Goal: Information Seeking & Learning: Learn about a topic

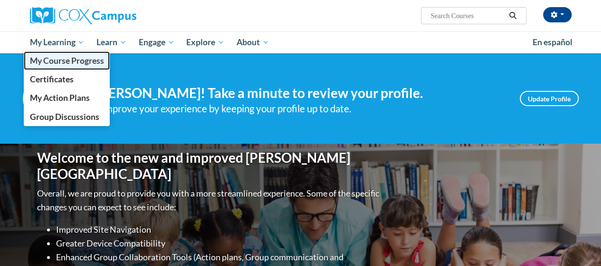
click at [41, 58] on span "My Course Progress" at bounding box center [66, 61] width 74 height 10
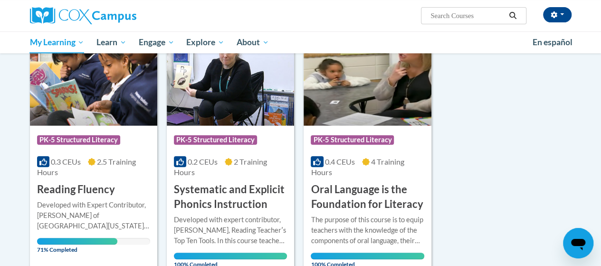
scroll to position [144, 0]
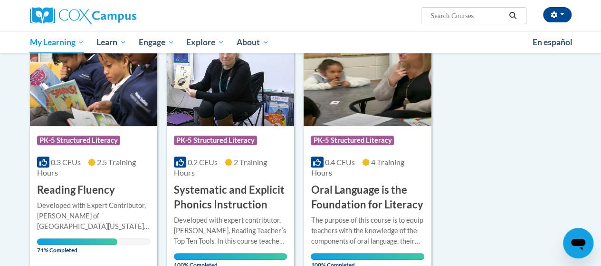
drag, startPoint x: 103, startPoint y: 172, endPoint x: 92, endPoint y: 212, distance: 41.4
click at [92, 212] on div "Developed with Expert Contributor, Dr. [PERSON_NAME] of [GEOGRAPHIC_DATA][US_ST…" at bounding box center [93, 215] width 113 height 31
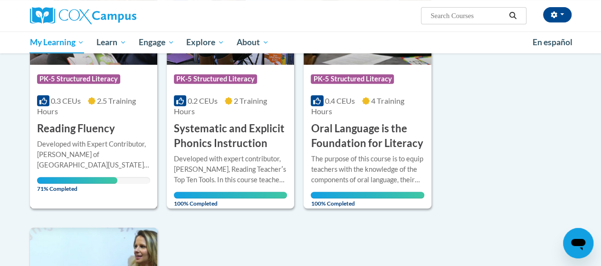
scroll to position [206, 0]
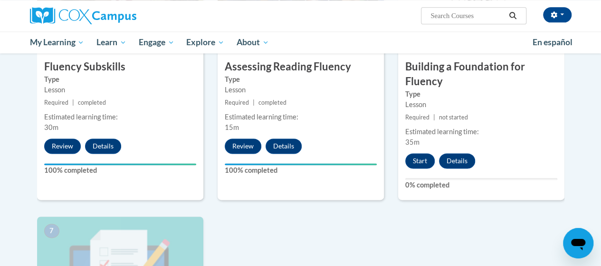
scroll to position [555, 0]
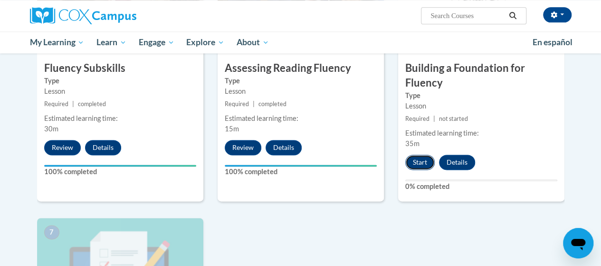
click at [410, 160] on button "Start" at bounding box center [419, 161] width 29 height 15
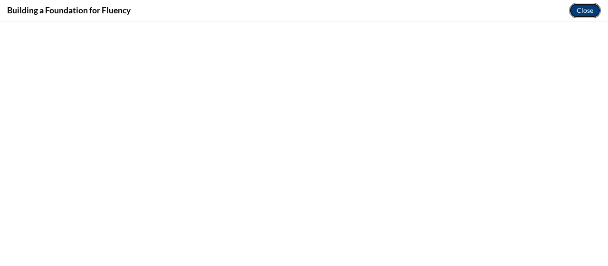
click at [575, 11] on button "Close" at bounding box center [585, 10] width 32 height 15
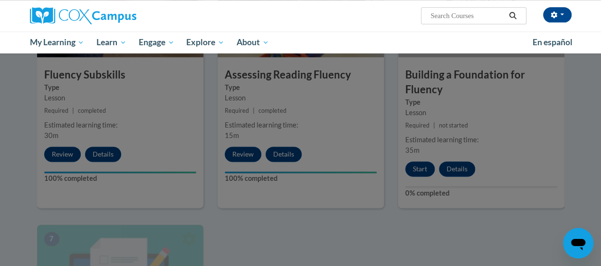
scroll to position [547, 0]
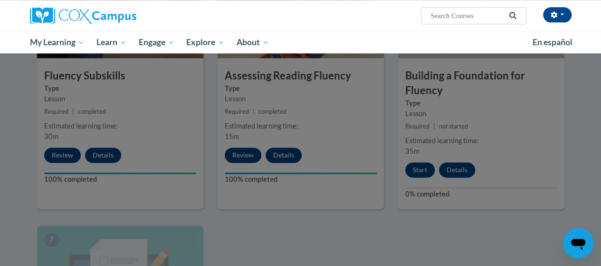
click at [407, 225] on div at bounding box center [300, 133] width 601 height 266
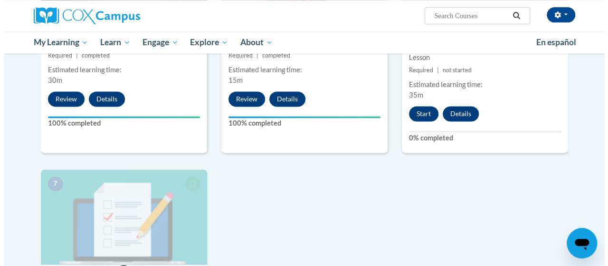
scroll to position [618, 0]
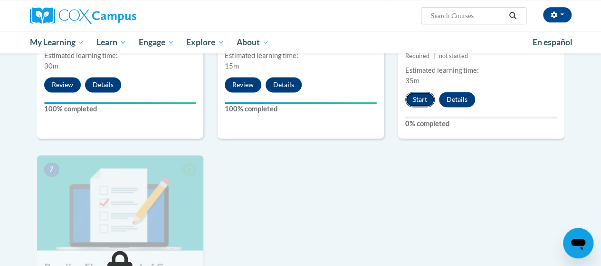
click at [422, 99] on button "Start" at bounding box center [419, 99] width 29 height 15
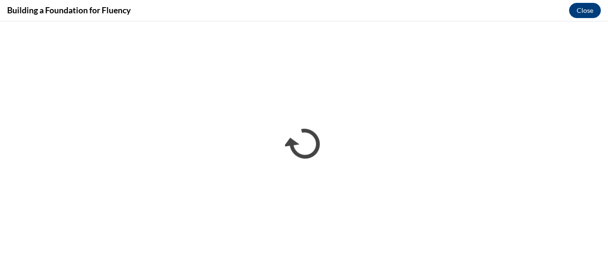
scroll to position [0, 0]
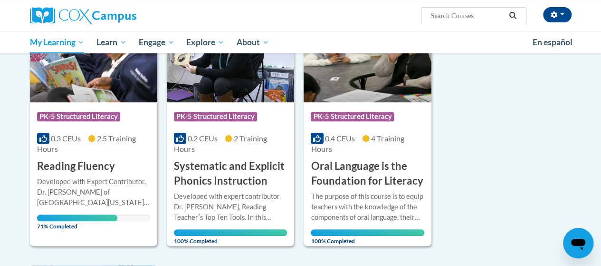
scroll to position [105, 0]
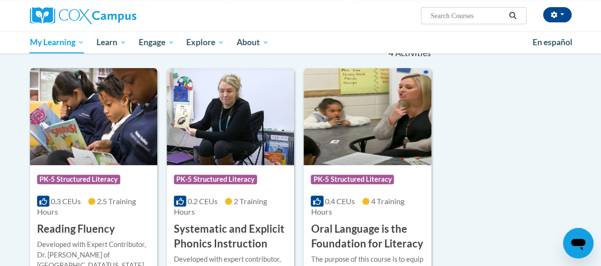
click at [117, 189] on div "Course Category: PK-5 Structured Literacy" at bounding box center [93, 180] width 113 height 21
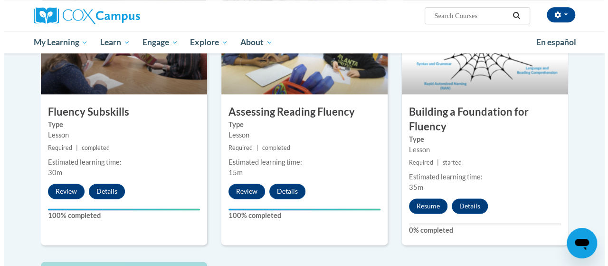
scroll to position [511, 0]
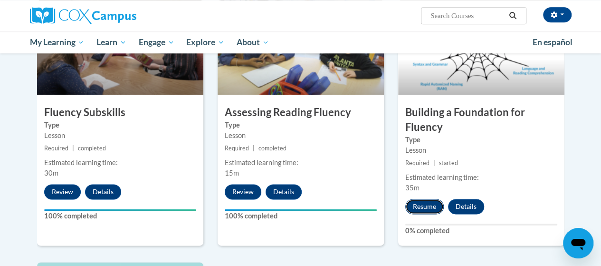
click at [425, 199] on button "Resume" at bounding box center [424, 206] width 38 height 15
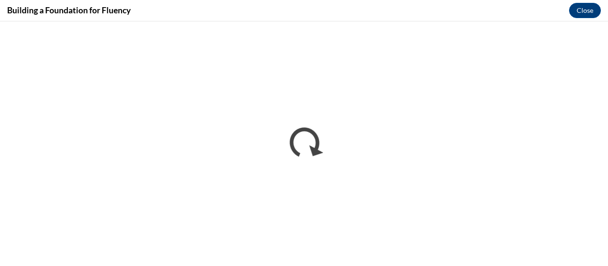
scroll to position [0, 0]
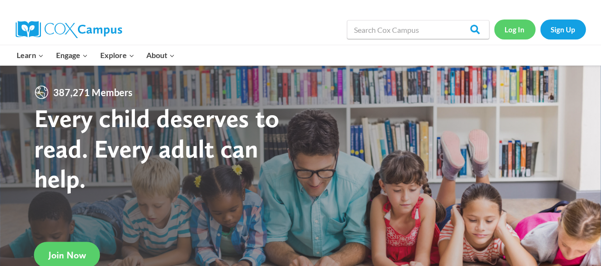
drag, startPoint x: 0, startPoint y: 0, endPoint x: 510, endPoint y: 31, distance: 511.3
click at [510, 31] on link "Log In" at bounding box center [514, 28] width 41 height 19
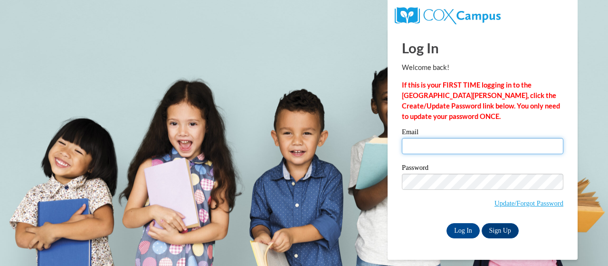
click at [464, 144] on input "Email" at bounding box center [483, 146] width 162 height 16
type input "[EMAIL_ADDRESS][PERSON_NAME][DOMAIN_NAME]"
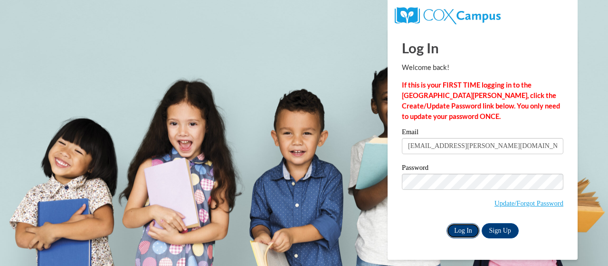
click at [456, 224] on input "Log In" at bounding box center [463, 230] width 33 height 15
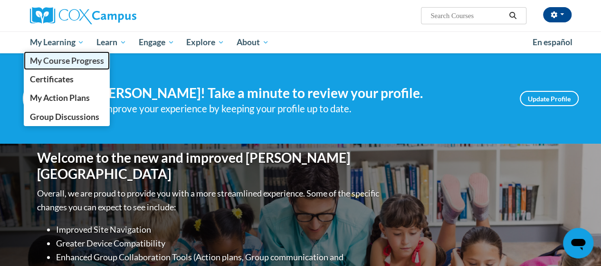
click at [73, 56] on span "My Course Progress" at bounding box center [66, 61] width 74 height 10
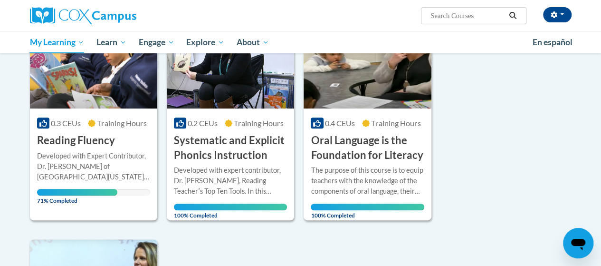
scroll to position [162, 0]
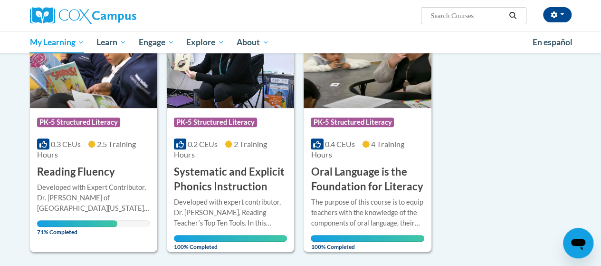
click at [120, 159] on div "0.3 CEUs 2.5 Training Hours" at bounding box center [93, 149] width 113 height 21
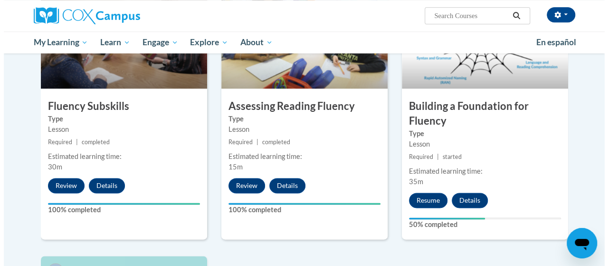
scroll to position [524, 0]
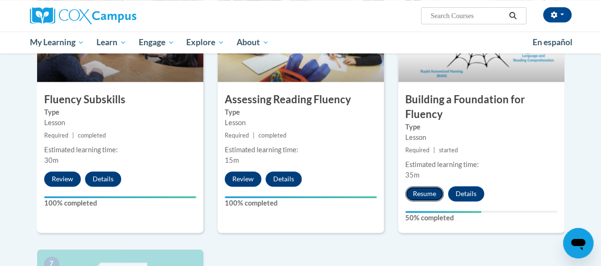
click at [431, 191] on button "Resume" at bounding box center [424, 193] width 38 height 15
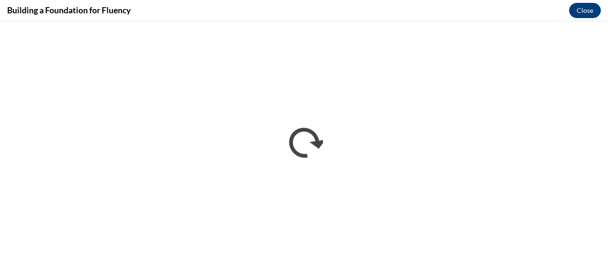
scroll to position [0, 0]
click at [460, 8] on div "Building a Foundation for Fluency Close" at bounding box center [304, 10] width 608 height 21
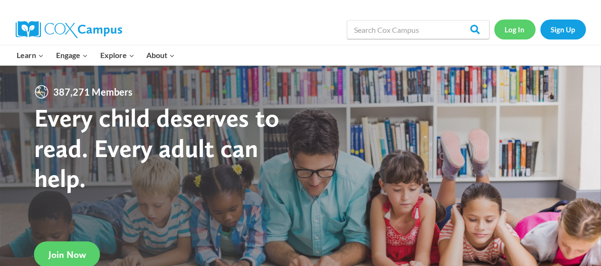
click at [508, 33] on link "Log In" at bounding box center [514, 28] width 41 height 19
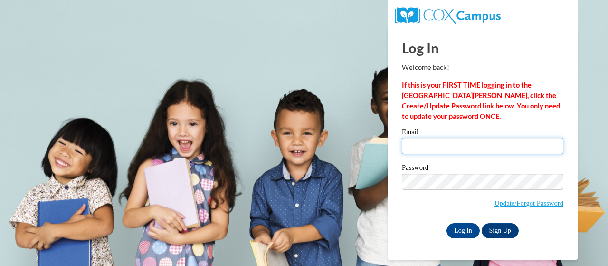
click at [449, 152] on input "Email" at bounding box center [483, 146] width 162 height 16
type input "[EMAIL_ADDRESS][PERSON_NAME][DOMAIN_NAME]"
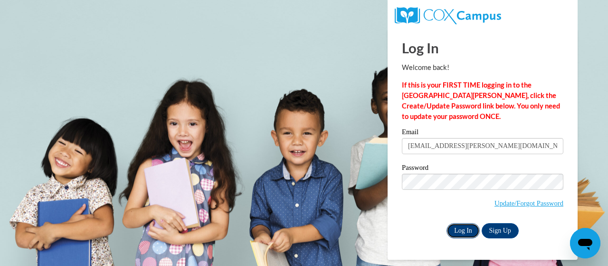
click at [455, 228] on input "Log In" at bounding box center [463, 230] width 33 height 15
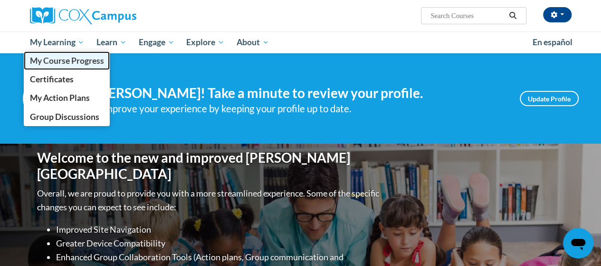
click at [60, 67] on link "My Course Progress" at bounding box center [67, 60] width 86 height 19
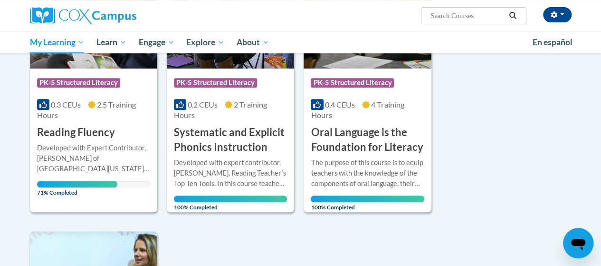
scroll to position [197, 0]
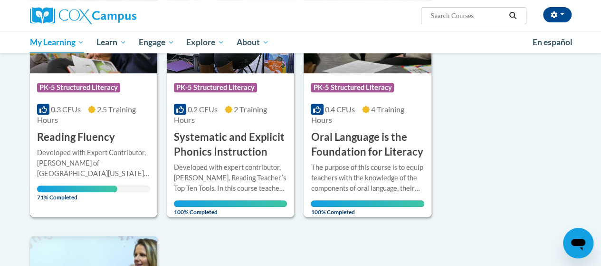
click at [101, 126] on div "Course Category: PK-5 Structured Literacy 0.3 CEUs 2.5 Training Hours COURSE Re…" at bounding box center [93, 108] width 127 height 71
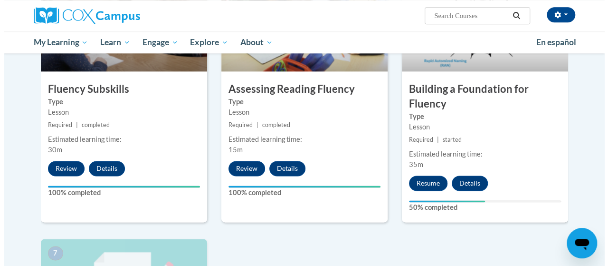
scroll to position [537, 0]
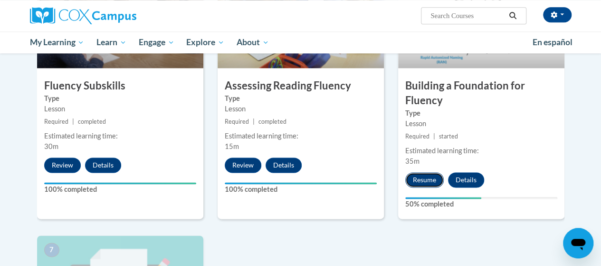
click at [415, 179] on button "Resume" at bounding box center [424, 179] width 38 height 15
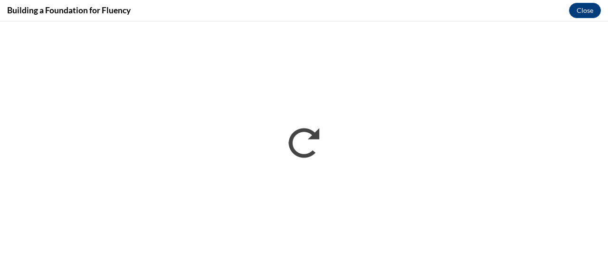
scroll to position [0, 0]
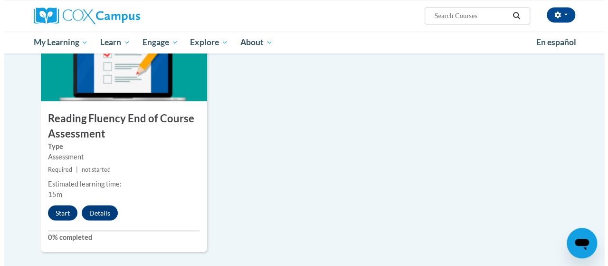
scroll to position [771, 0]
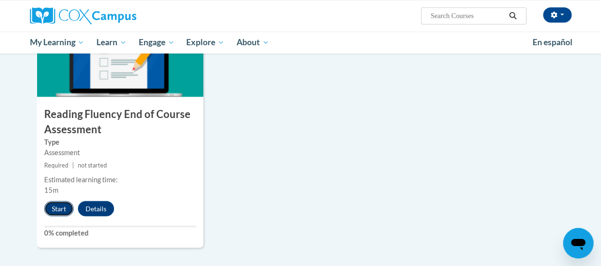
click at [52, 210] on button "Start" at bounding box center [58, 208] width 29 height 15
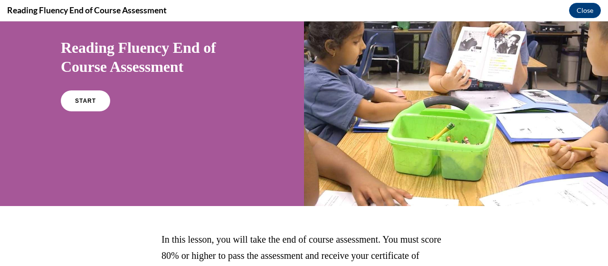
scroll to position [77, 0]
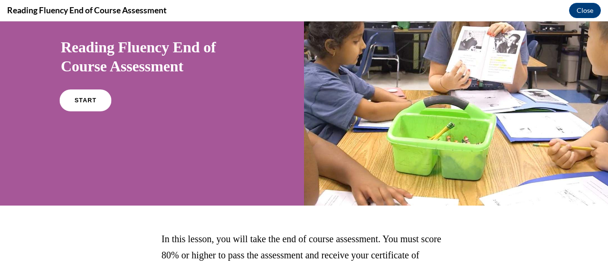
drag, startPoint x: 52, startPoint y: 231, endPoint x: 64, endPoint y: 96, distance: 135.0
click at [64, 96] on link "START" at bounding box center [85, 100] width 52 height 22
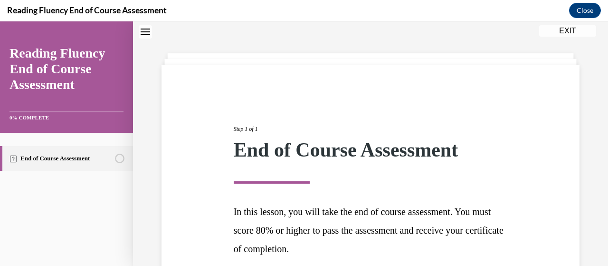
scroll to position [116, 0]
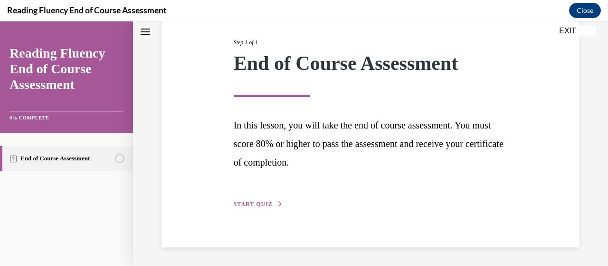
click at [268, 206] on span "START QUIZ" at bounding box center [253, 204] width 39 height 7
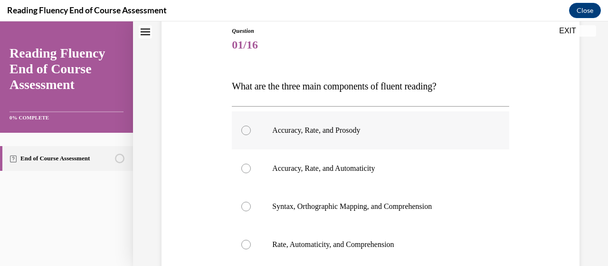
click at [274, 131] on p "Accuracy, Rate, and Prosody" at bounding box center [378, 130] width 213 height 10
click at [251, 131] on input "Accuracy, Rate, and Prosody" at bounding box center [246, 130] width 10 height 10
radio input "true"
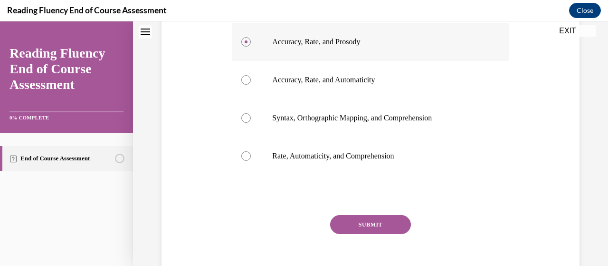
scroll to position [239, 0]
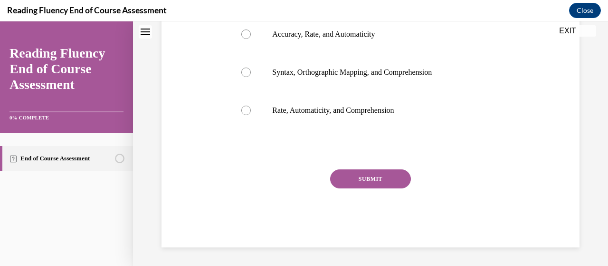
click at [343, 170] on button "SUBMIT" at bounding box center [370, 178] width 81 height 19
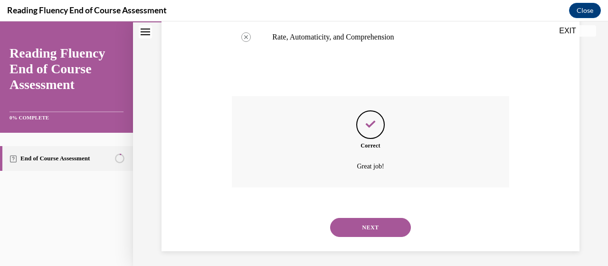
scroll to position [316, 0]
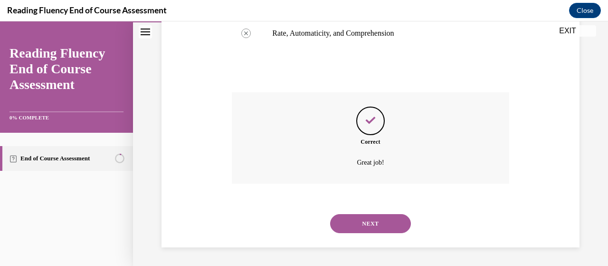
click at [360, 219] on button "NEXT" at bounding box center [370, 223] width 81 height 19
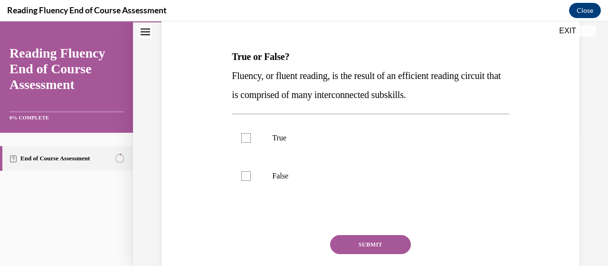
scroll to position [137, 0]
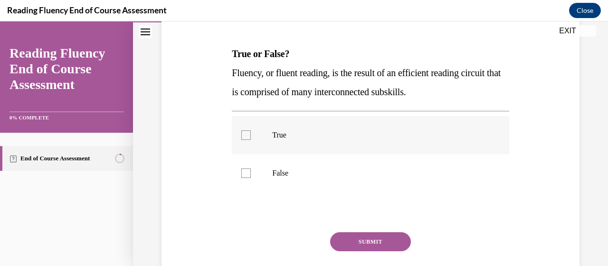
click at [268, 142] on label "True" at bounding box center [370, 135] width 277 height 38
click at [251, 140] on input "True" at bounding box center [246, 135] width 10 height 10
checkbox input "true"
click at [339, 243] on button "SUBMIT" at bounding box center [370, 241] width 81 height 19
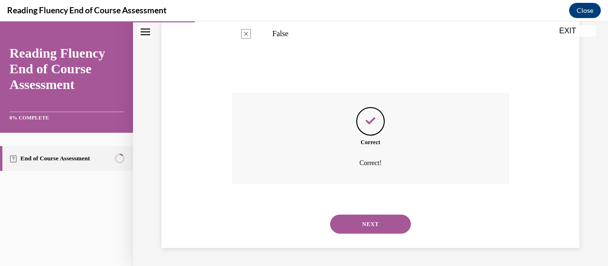
scroll to position [277, 0]
click at [340, 230] on button "NEXT" at bounding box center [370, 223] width 81 height 19
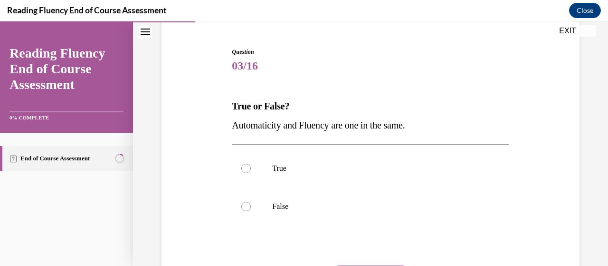
scroll to position [109, 0]
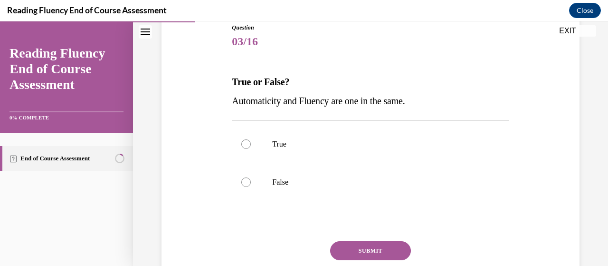
click at [323, 98] on span "Automaticity and Fluency are one in the same." at bounding box center [318, 101] width 173 height 10
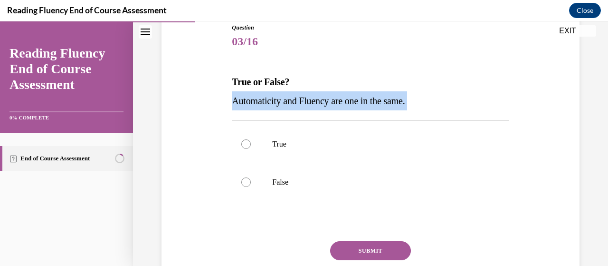
click at [323, 98] on span "Automaticity and Fluency are one in the same." at bounding box center [318, 101] width 173 height 10
copy p "Automaticity and Fluency are one in the same."
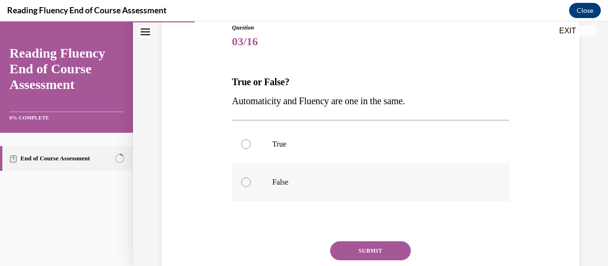
click at [279, 172] on label "False" at bounding box center [370, 182] width 277 height 38
click at [251, 177] on input "False" at bounding box center [246, 182] width 10 height 10
radio input "true"
click at [375, 245] on button "SUBMIT" at bounding box center [370, 250] width 81 height 19
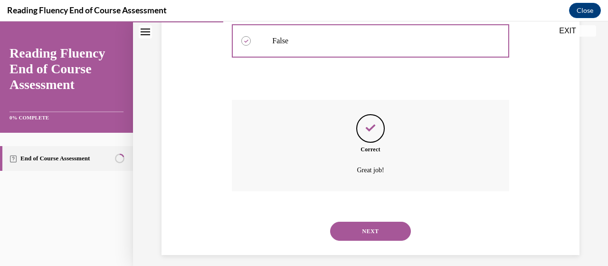
scroll to position [258, 0]
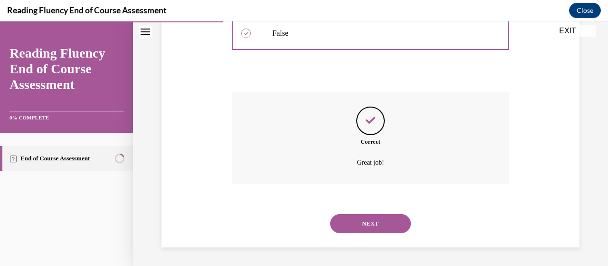
click at [369, 221] on button "NEXT" at bounding box center [370, 223] width 81 height 19
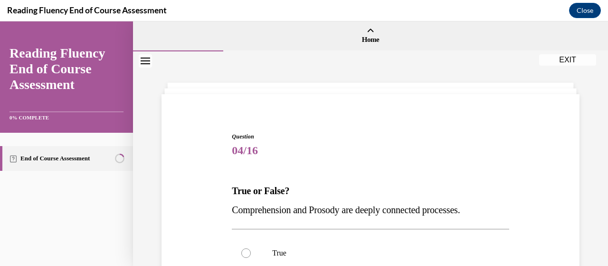
scroll to position [181, 0]
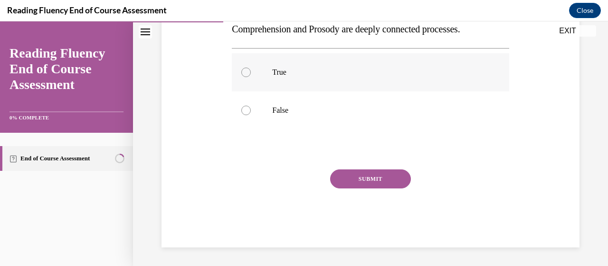
click at [268, 71] on label "True" at bounding box center [370, 72] width 277 height 38
click at [251, 71] on input "True" at bounding box center [246, 72] width 10 height 10
radio input "true"
click at [380, 173] on button "SUBMIT" at bounding box center [370, 178] width 81 height 19
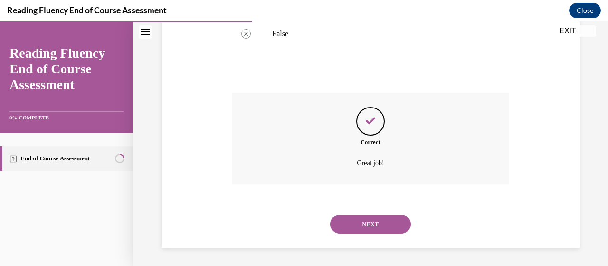
scroll to position [258, 0]
click at [383, 217] on button "NEXT" at bounding box center [370, 223] width 81 height 19
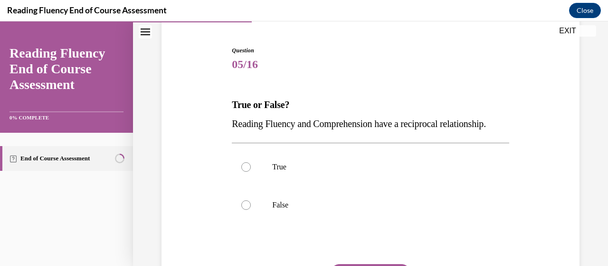
scroll to position [87, 0]
click at [394, 171] on p "True" at bounding box center [378, 166] width 213 height 10
click at [251, 171] on input "True" at bounding box center [246, 166] width 10 height 10
radio input "true"
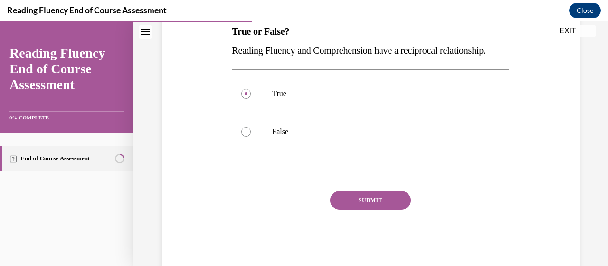
click at [377, 210] on button "SUBMIT" at bounding box center [370, 200] width 81 height 19
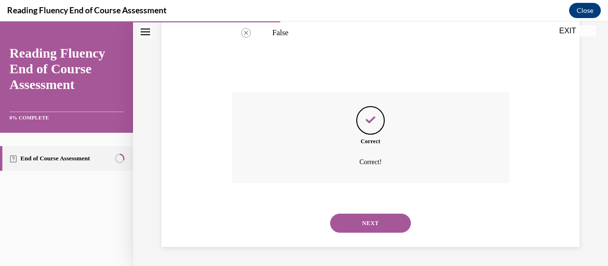
scroll to position [277, 0]
click at [377, 222] on button "NEXT" at bounding box center [370, 222] width 81 height 19
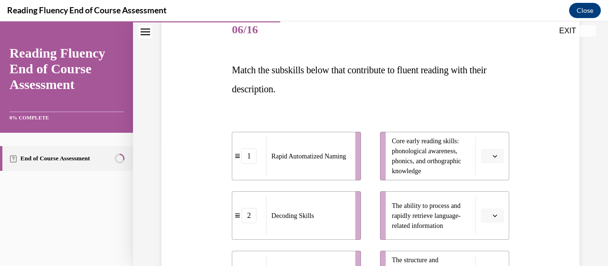
scroll to position [163, 0]
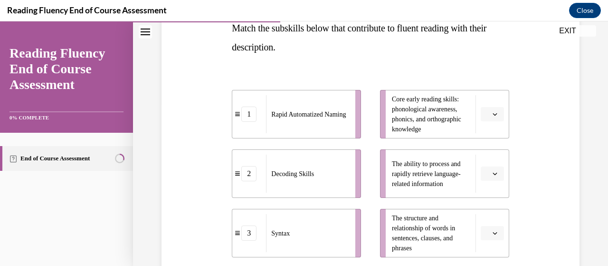
click at [488, 108] on button "button" at bounding box center [492, 114] width 23 height 14
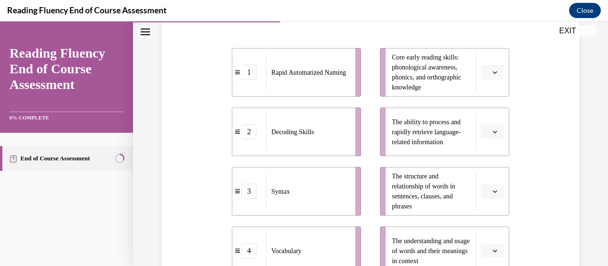
scroll to position [296, 0]
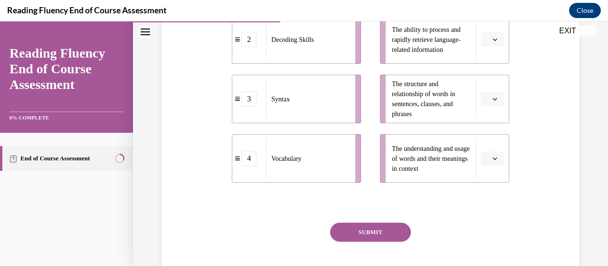
click at [487, 163] on button "button" at bounding box center [492, 158] width 23 height 14
click at [482, 82] on span "1" at bounding box center [482, 81] width 3 height 8
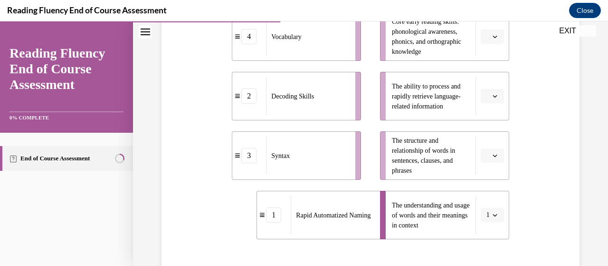
scroll to position [239, 0]
click at [481, 161] on button "button" at bounding box center [492, 156] width 23 height 14
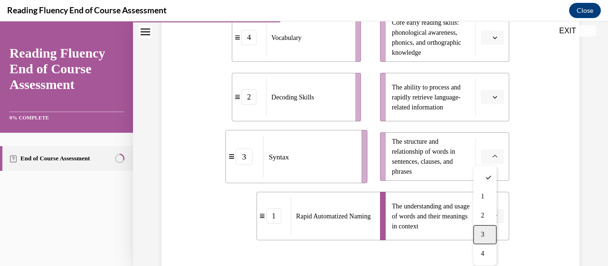
click at [481, 237] on span "3" at bounding box center [482, 234] width 3 height 8
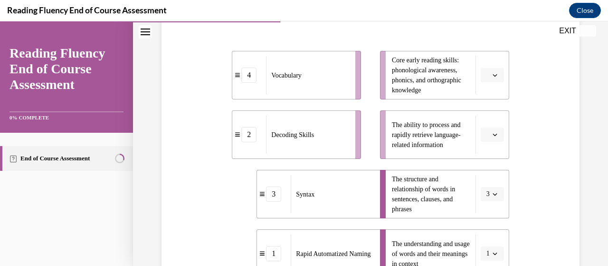
scroll to position [200, 0]
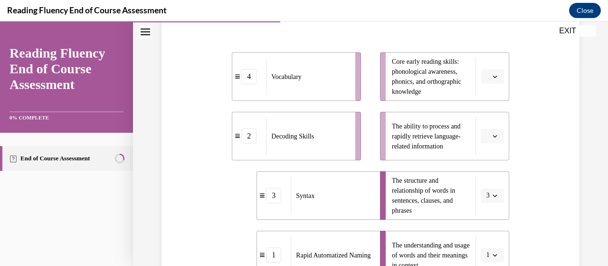
drag, startPoint x: 488, startPoint y: 83, endPoint x: 497, endPoint y: 83, distance: 9.0
click at [497, 83] on button "button" at bounding box center [492, 76] width 23 height 14
click at [484, 134] on span "2" at bounding box center [482, 136] width 3 height 8
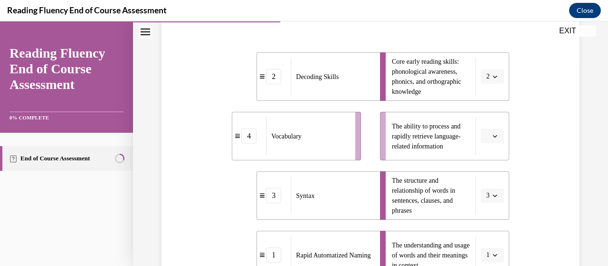
drag, startPoint x: 484, startPoint y: 134, endPoint x: 500, endPoint y: 145, distance: 19.8
click at [500, 145] on li "The ability to process and rapidly retrieve language-related information" at bounding box center [444, 136] width 129 height 48
click at [496, 142] on button "button" at bounding box center [492, 136] width 23 height 14
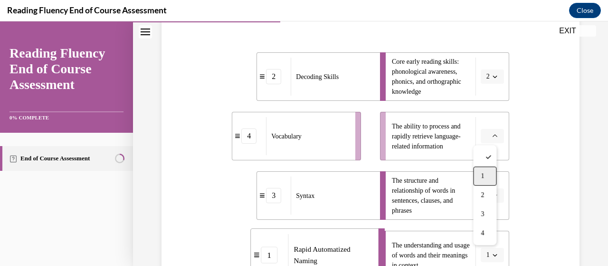
click at [487, 175] on div "1" at bounding box center [484, 175] width 23 height 19
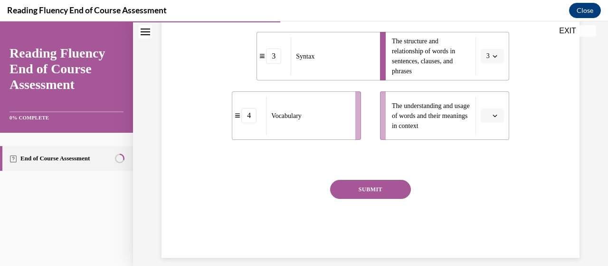
scroll to position [340, 0]
drag, startPoint x: 487, startPoint y: 175, endPoint x: 519, endPoint y: 156, distance: 37.7
click at [519, 156] on div "Question 06/16 Match the subskills below that contribute to fluent reading with…" at bounding box center [370, 10] width 423 height 493
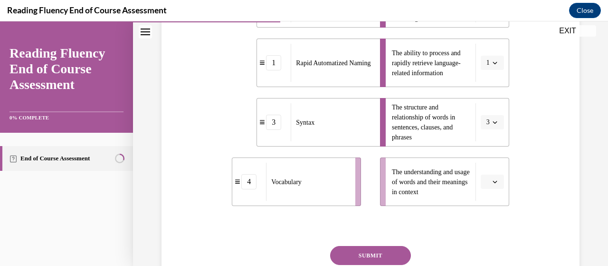
drag, startPoint x: 480, startPoint y: 178, endPoint x: 488, endPoint y: 181, distance: 9.0
click at [493, 181] on icon "button" at bounding box center [495, 181] width 5 height 5
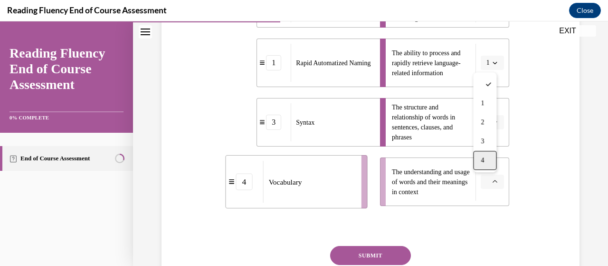
click at [487, 165] on div "4" at bounding box center [484, 160] width 23 height 19
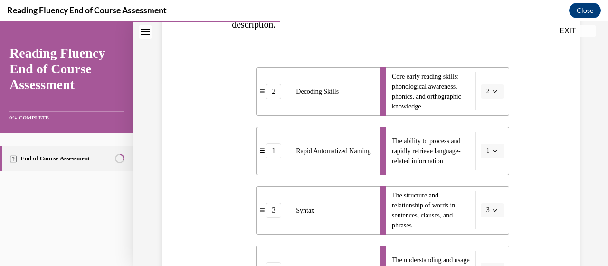
scroll to position [186, 0]
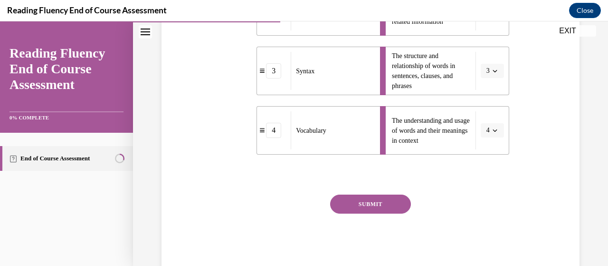
click at [393, 204] on button "SUBMIT" at bounding box center [370, 203] width 81 height 19
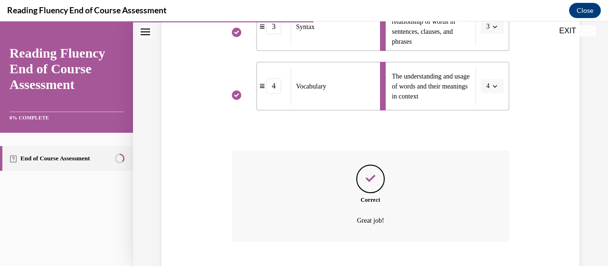
scroll to position [427, 0]
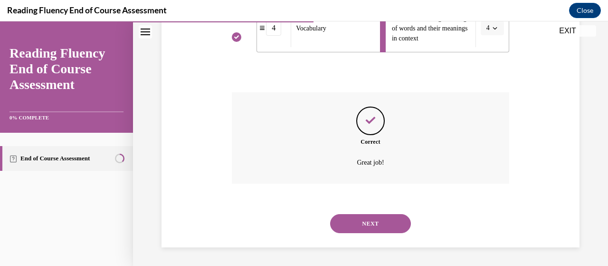
click at [390, 221] on button "NEXT" at bounding box center [370, 223] width 81 height 19
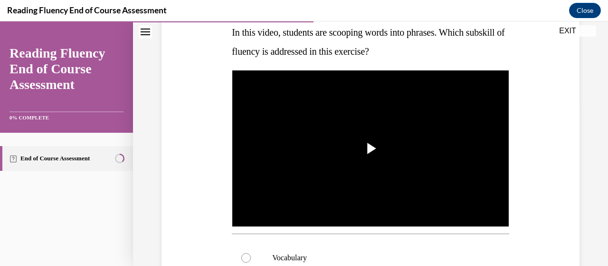
scroll to position [158, 0]
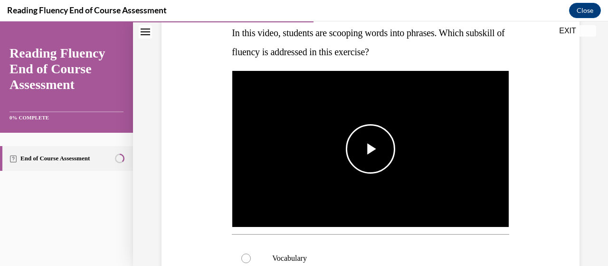
click at [371, 149] on span "Video player" at bounding box center [371, 149] width 0 height 0
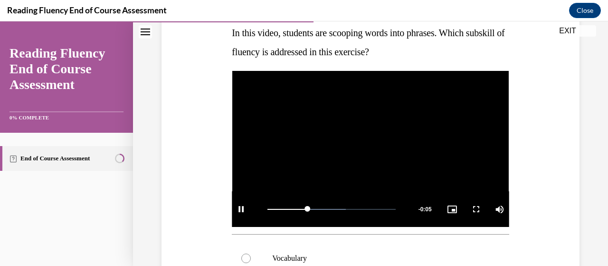
click at [367, 169] on video "Video player" at bounding box center [370, 149] width 277 height 156
click at [371, 149] on span "Video player" at bounding box center [371, 149] width 0 height 0
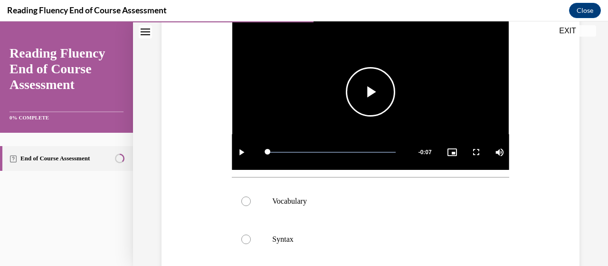
scroll to position [174, 0]
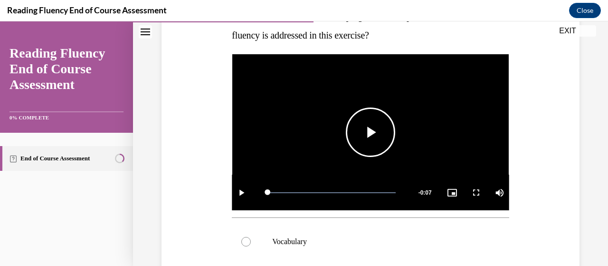
click at [371, 132] on span "Video player" at bounding box center [371, 132] width 0 height 0
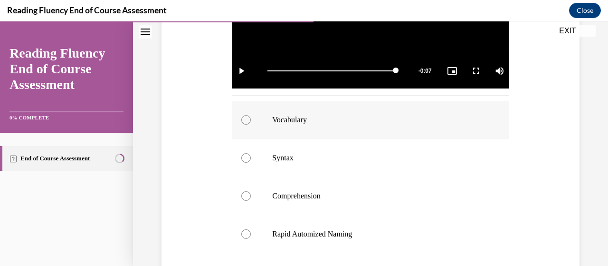
scroll to position [299, 0]
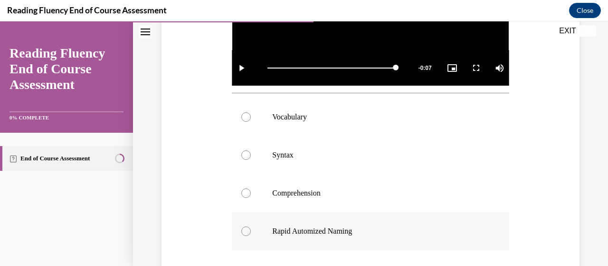
click at [344, 226] on p "Rapid Automized Naming" at bounding box center [378, 231] width 213 height 10
click at [251, 226] on input "Rapid Automized Naming" at bounding box center [246, 231] width 10 height 10
radio input "true"
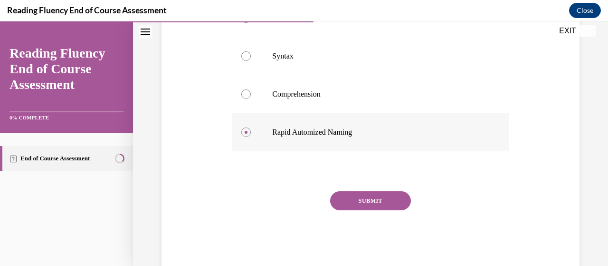
scroll to position [417, 0]
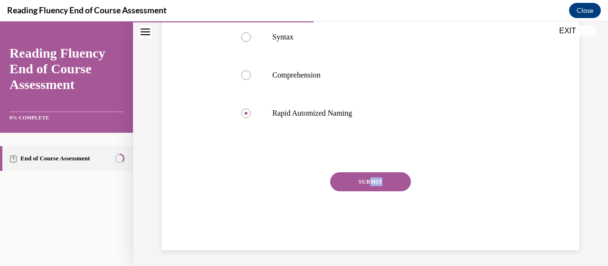
drag, startPoint x: 362, startPoint y: 191, endPoint x: 369, endPoint y: 178, distance: 14.3
click at [369, 178] on div "SUBMIT" at bounding box center [370, 196] width 277 height 48
click at [369, 178] on button "SUBMIT" at bounding box center [370, 181] width 81 height 19
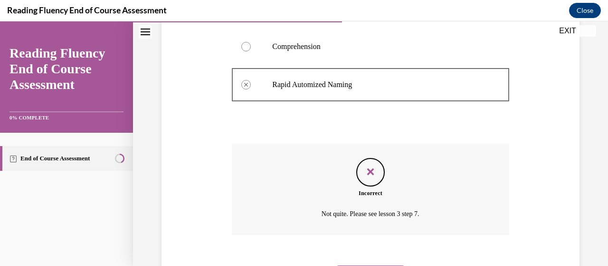
scroll to position [494, 0]
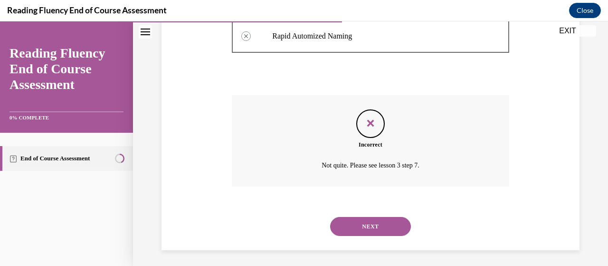
click at [337, 229] on button "NEXT" at bounding box center [370, 226] width 81 height 19
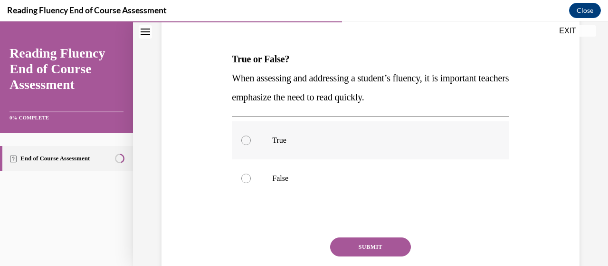
scroll to position [132, 0]
click at [340, 179] on p "False" at bounding box center [378, 178] width 213 height 10
click at [251, 179] on input "False" at bounding box center [246, 178] width 10 height 10
radio input "true"
click at [344, 239] on button "SUBMIT" at bounding box center [370, 246] width 81 height 19
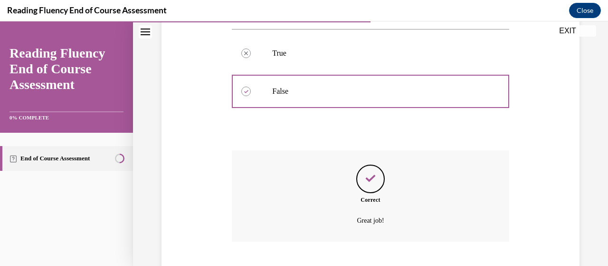
scroll to position [277, 0]
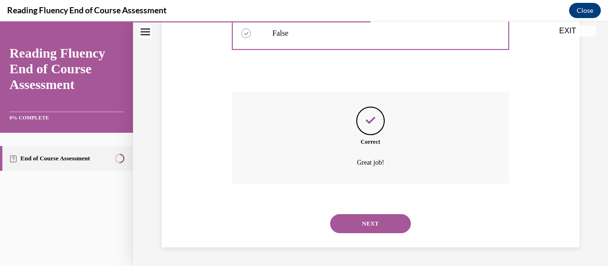
click at [351, 234] on div "NEXT" at bounding box center [370, 223] width 277 height 38
click at [359, 221] on button "NEXT" at bounding box center [370, 223] width 81 height 19
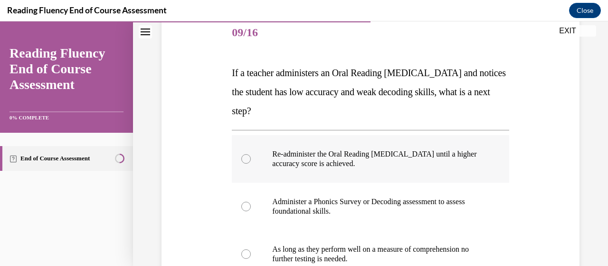
scroll to position [118, 0]
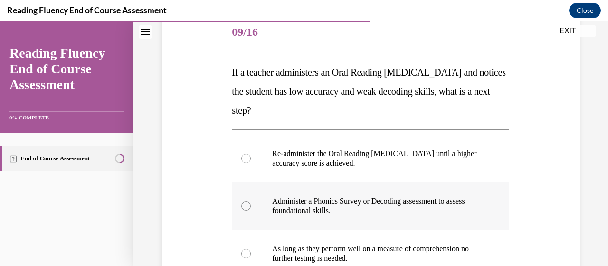
drag, startPoint x: 370, startPoint y: 205, endPoint x: 329, endPoint y: 211, distance: 40.9
click at [329, 211] on p "Administer a Phonics Survey or Decoding assessment to assess foundational skill…" at bounding box center [378, 205] width 213 height 19
click at [251, 210] on input "Administer a Phonics Survey or Decoding assessment to assess foundational skill…" at bounding box center [246, 206] width 10 height 10
radio input "true"
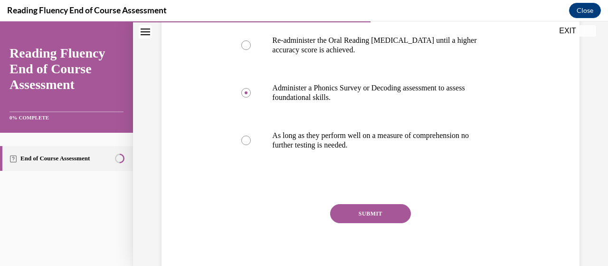
click at [343, 213] on button "SUBMIT" at bounding box center [370, 213] width 81 height 19
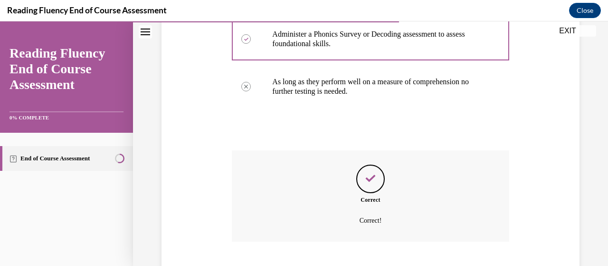
scroll to position [343, 0]
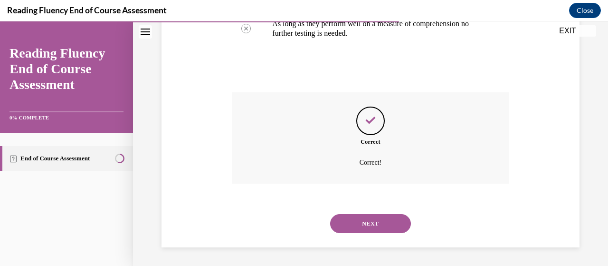
click at [363, 218] on button "NEXT" at bounding box center [370, 223] width 81 height 19
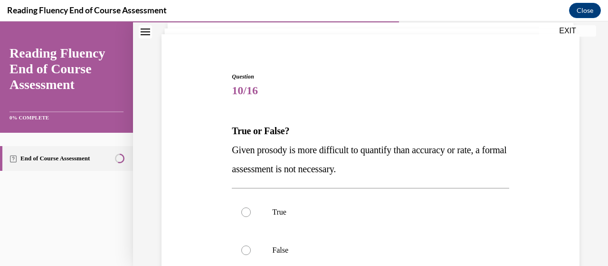
scroll to position [96, 0]
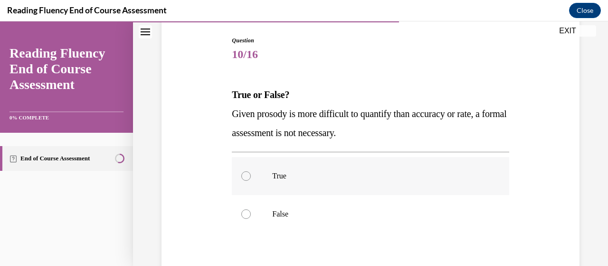
click at [373, 172] on p "True" at bounding box center [378, 176] width 213 height 10
click at [251, 172] on input "True" at bounding box center [246, 176] width 10 height 10
radio input "true"
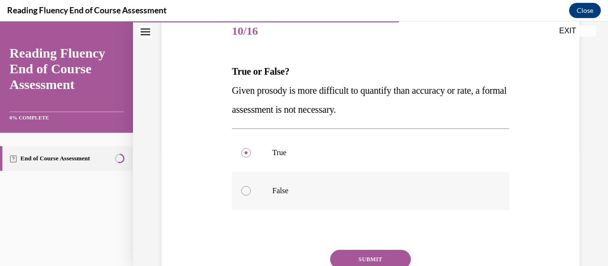
scroll to position [120, 0]
click at [362, 255] on button "SUBMIT" at bounding box center [370, 258] width 81 height 19
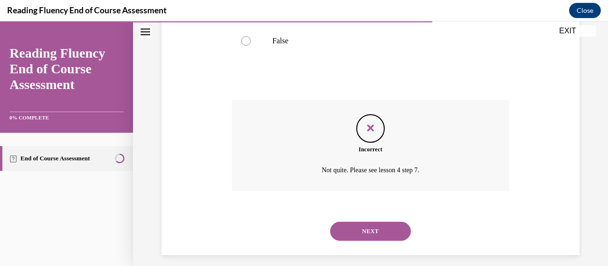
scroll to position [277, 0]
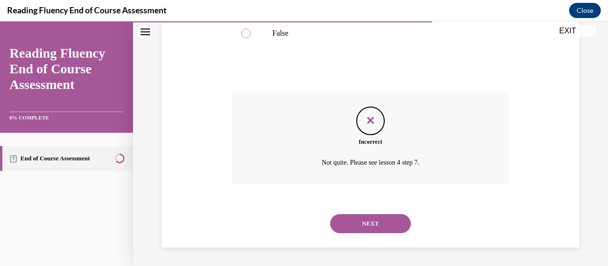
drag, startPoint x: 378, startPoint y: 221, endPoint x: 369, endPoint y: 225, distance: 10.1
click at [369, 225] on button "NEXT" at bounding box center [370, 223] width 81 height 19
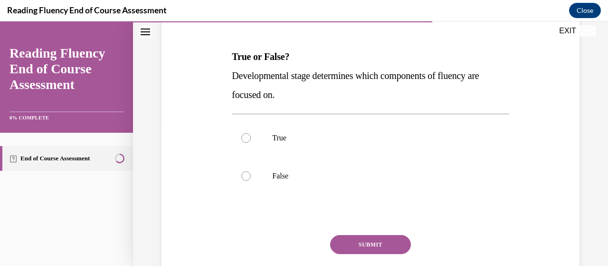
scroll to position [133, 0]
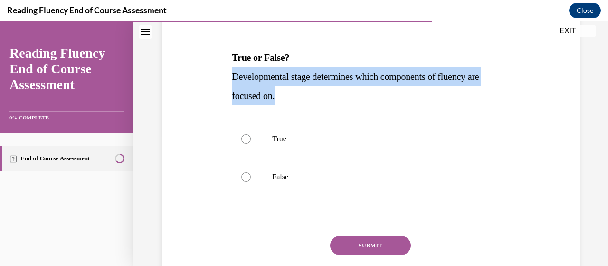
drag, startPoint x: 282, startPoint y: 98, endPoint x: 224, endPoint y: 73, distance: 63.2
click at [224, 73] on div "Question 11/16 True or False? Developmental stage determines which components o…" at bounding box center [370, 142] width 423 height 343
copy span "Developmental stage determines which components of fluency are focused on."
click at [352, 86] on p "Developmental stage determines which components of fluency are focused on." at bounding box center [370, 86] width 277 height 38
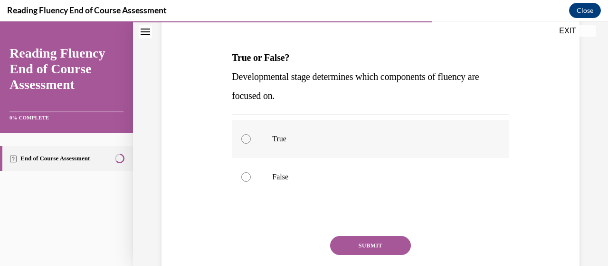
click at [336, 123] on label "True" at bounding box center [370, 139] width 277 height 38
click at [251, 134] on input "True" at bounding box center [246, 139] width 10 height 10
radio input "true"
click at [338, 240] on button "SUBMIT" at bounding box center [370, 245] width 81 height 19
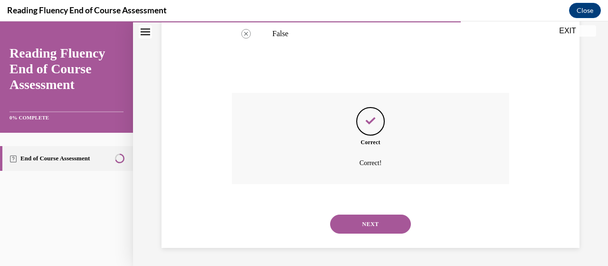
scroll to position [277, 0]
click at [352, 222] on button "NEXT" at bounding box center [370, 223] width 81 height 19
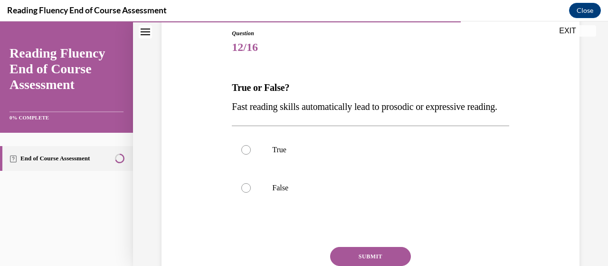
scroll to position [104, 0]
click at [362, 211] on div "True False" at bounding box center [370, 168] width 277 height 86
click at [363, 206] on label "False" at bounding box center [370, 187] width 277 height 38
click at [251, 192] on input "False" at bounding box center [246, 187] width 10 height 10
radio input "true"
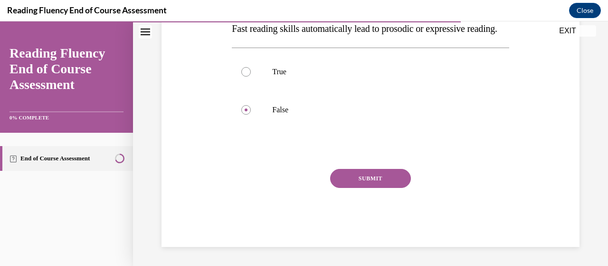
click at [388, 171] on button "SUBMIT" at bounding box center [370, 178] width 81 height 19
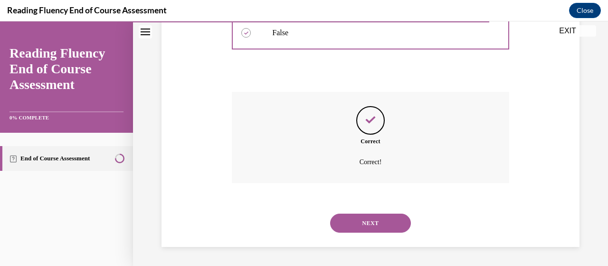
scroll to position [277, 0]
click at [379, 218] on button "NEXT" at bounding box center [370, 222] width 81 height 19
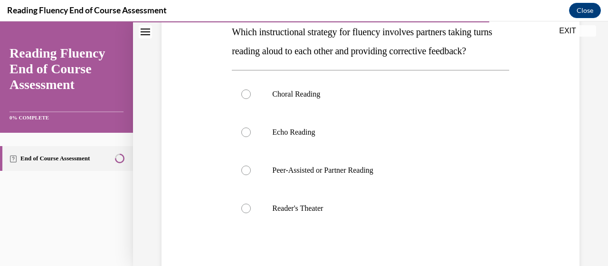
scroll to position [162, 0]
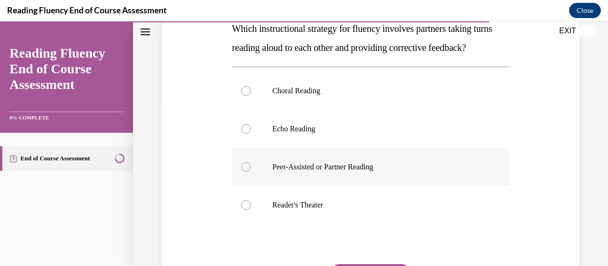
click at [360, 172] on p "Peer-Assisted or Partner Reading" at bounding box center [378, 167] width 213 height 10
click at [251, 172] on input "Peer-Assisted or Partner Reading" at bounding box center [246, 167] width 10 height 10
radio input "true"
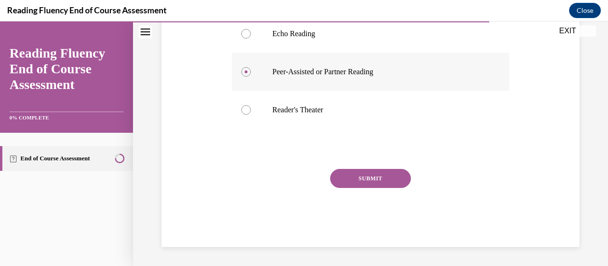
scroll to position [276, 0]
click at [342, 176] on button "SUBMIT" at bounding box center [370, 178] width 81 height 19
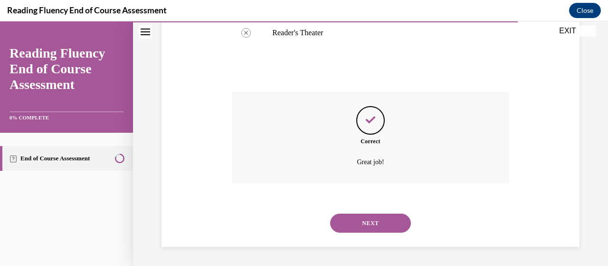
scroll to position [353, 0]
click at [340, 226] on button "NEXT" at bounding box center [370, 222] width 81 height 19
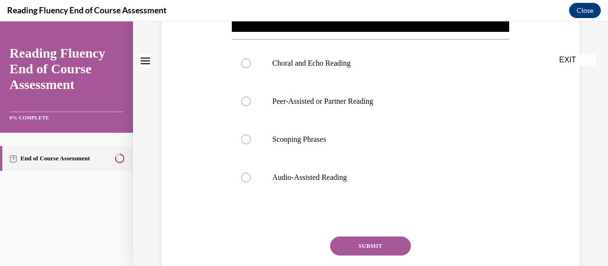
scroll to position [0, 0]
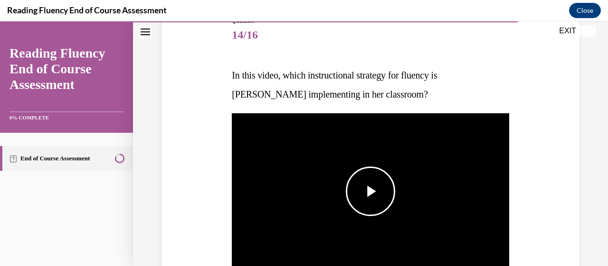
click at [371, 191] on span "Video player" at bounding box center [371, 191] width 0 height 0
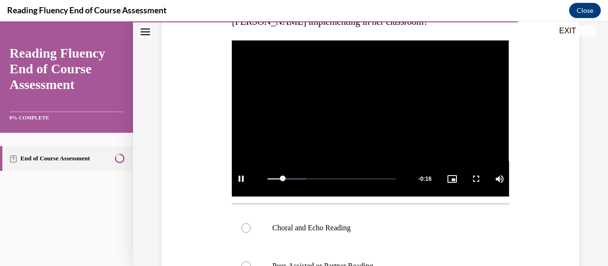
scroll to position [188, 0]
click at [358, 194] on div "Question 14/16 In this video, which instructional strategy for fluency is Ms. S…" at bounding box center [370, 211] width 277 height 535
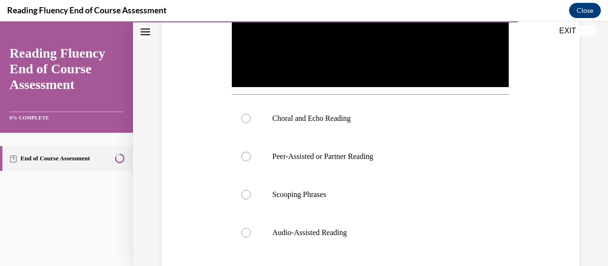
scroll to position [297, 0]
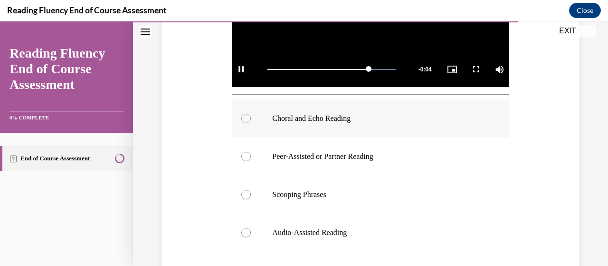
click at [392, 118] on p "Choral and Echo Reading" at bounding box center [378, 119] width 213 height 10
click at [251, 118] on input "Choral and Echo Reading" at bounding box center [246, 119] width 10 height 10
radio input "true"
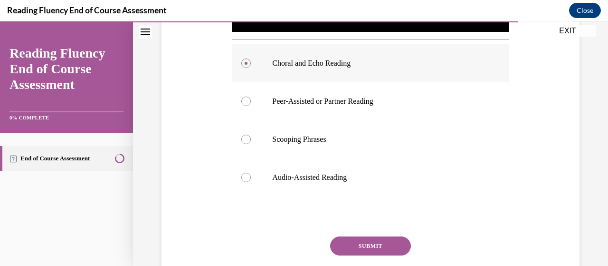
scroll to position [354, 0]
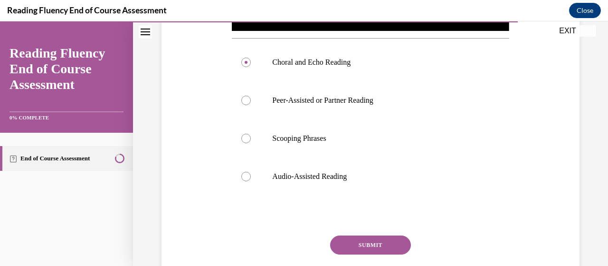
click at [363, 241] on button "SUBMIT" at bounding box center [370, 244] width 81 height 19
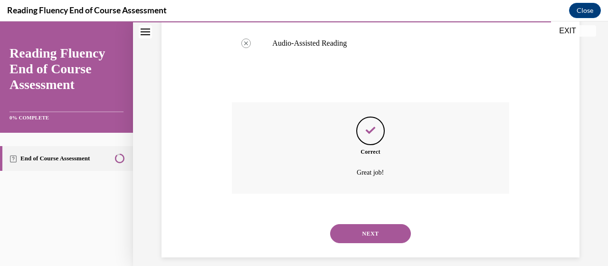
scroll to position [494, 0]
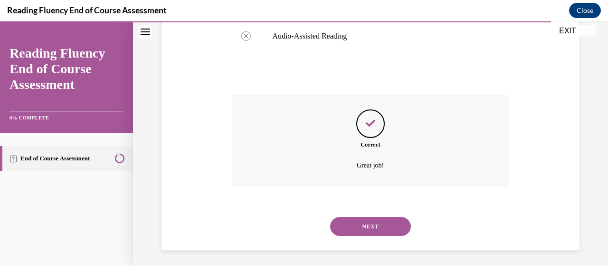
click at [375, 226] on button "NEXT" at bounding box center [370, 226] width 81 height 19
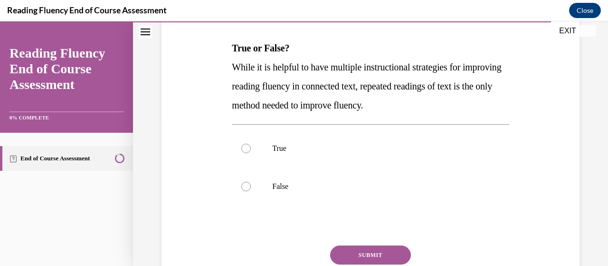
scroll to position [142, 0]
click at [375, 226] on div at bounding box center [370, 225] width 277 height 11
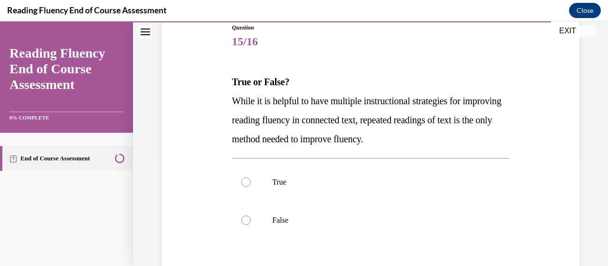
scroll to position [107, 0]
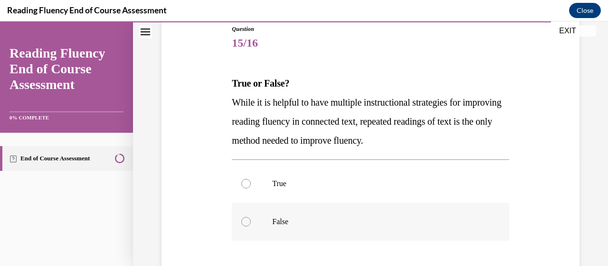
click at [319, 235] on label "False" at bounding box center [370, 221] width 277 height 38
click at [251, 226] on input "False" at bounding box center [246, 222] width 10 height 10
radio input "true"
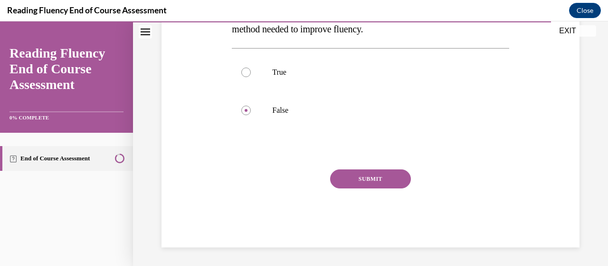
click at [363, 174] on button "SUBMIT" at bounding box center [370, 178] width 81 height 19
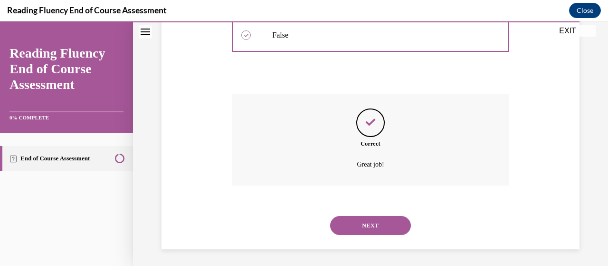
scroll to position [296, 0]
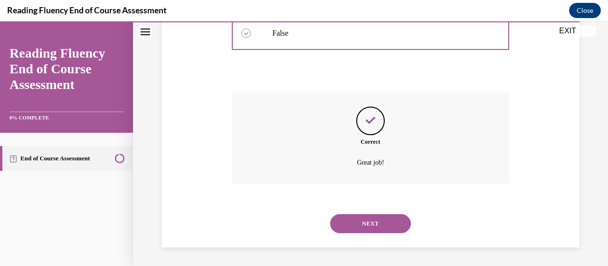
click at [358, 230] on button "NEXT" at bounding box center [370, 223] width 81 height 19
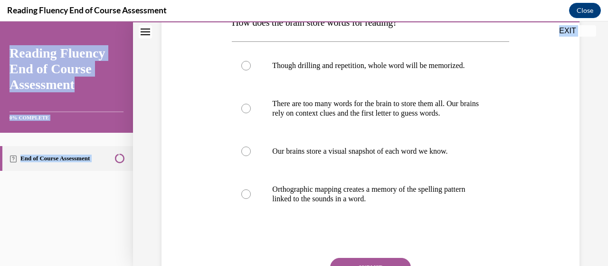
scroll to position [257, 0]
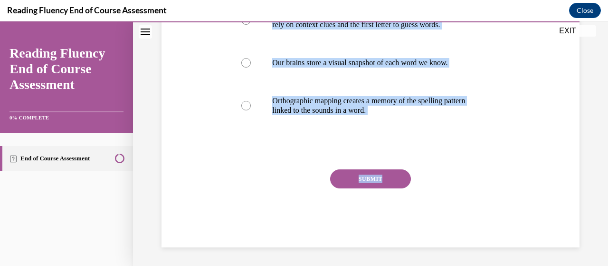
drag, startPoint x: 225, startPoint y: 132, endPoint x: 468, endPoint y: 158, distance: 243.8
click at [468, 158] on div "Question 16/16 How does the brain store words for reading? Though drilling and …" at bounding box center [370, 47] width 423 height 400
copy div "How does the brain store words for reading? Though drilling and repetition, who…"
click at [204, 144] on div "Question 16/16 How does the brain store words for reading? Though drilling and …" at bounding box center [370, 47] width 423 height 400
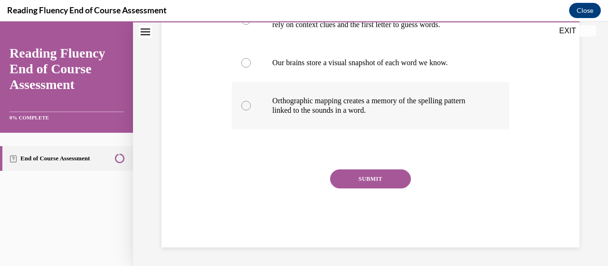
click at [257, 114] on label "Orthographic mapping creates a memory of the spelling pattern linked to the sou…" at bounding box center [370, 106] width 277 height 48
click at [251, 110] on input "Orthographic mapping creates a memory of the spelling pattern linked to the sou…" at bounding box center [246, 106] width 10 height 10
radio input "true"
click at [358, 183] on button "SUBMIT" at bounding box center [370, 178] width 81 height 19
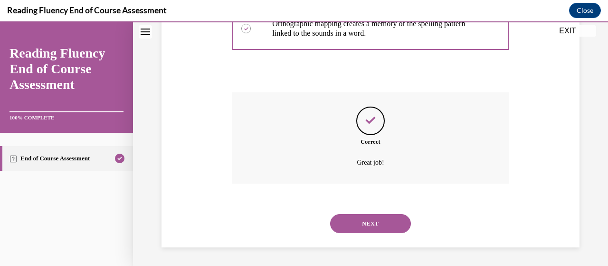
click at [357, 219] on button "NEXT" at bounding box center [370, 223] width 81 height 19
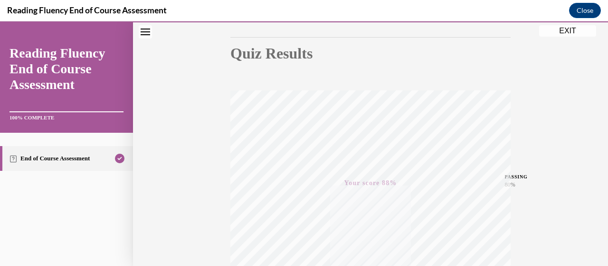
scroll to position [91, 0]
click at [574, 33] on button "EXIT" at bounding box center [567, 30] width 57 height 11
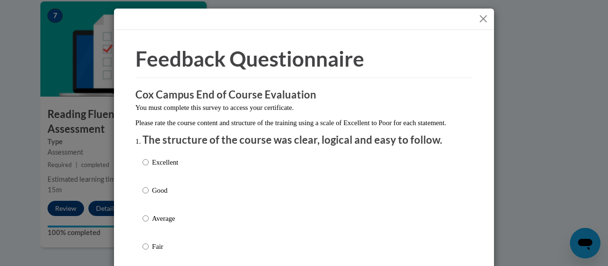
click at [169, 167] on p "Excellent" at bounding box center [165, 162] width 26 height 10
click at [149, 167] on input "Excellent" at bounding box center [146, 162] width 6 height 10
radio input "true"
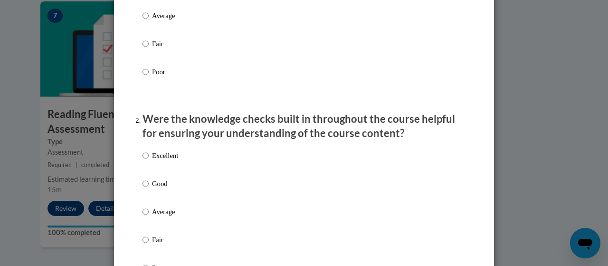
click at [169, 161] on p "Excellent" at bounding box center [165, 155] width 26 height 10
click at [149, 161] on input "Excellent" at bounding box center [146, 155] width 6 height 10
radio input "true"
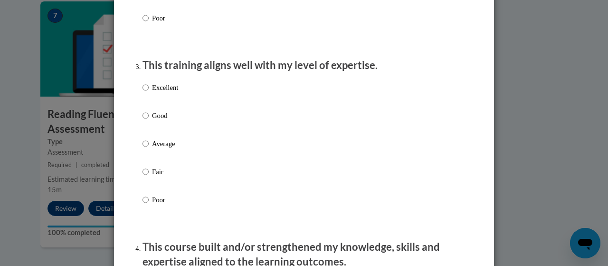
scroll to position [455, 0]
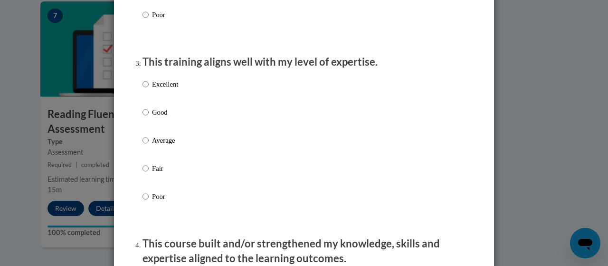
click at [181, 96] on div "Excellent Good Average Fair Poor" at bounding box center [304, 151] width 323 height 155
click at [166, 89] on p "Excellent" at bounding box center [165, 84] width 26 height 10
click at [149, 89] on input "Excellent" at bounding box center [146, 84] width 6 height 10
radio input "true"
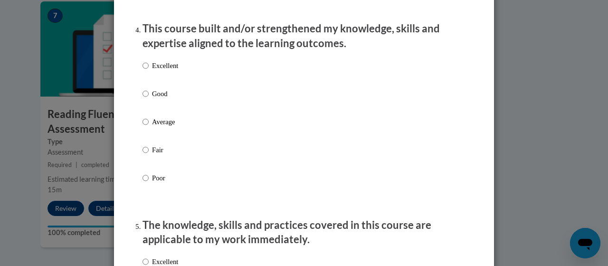
scroll to position [661, 0]
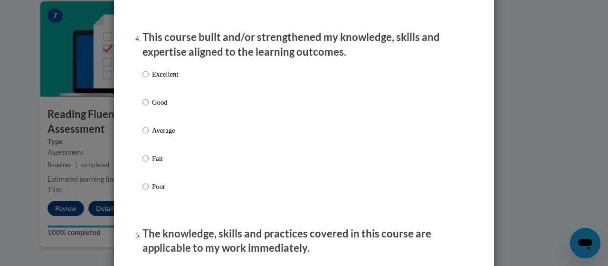
click at [171, 79] on p "Excellent" at bounding box center [165, 74] width 26 height 10
click at [149, 79] on input "Excellent" at bounding box center [146, 74] width 6 height 10
radio input "true"
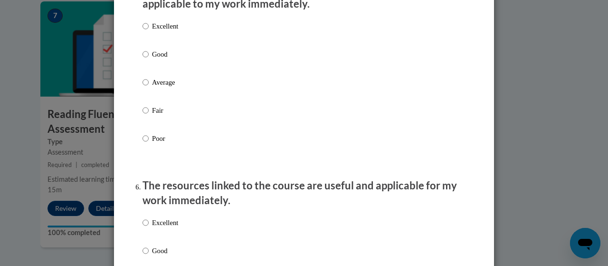
scroll to position [906, 0]
click at [167, 27] on div "Excellent Good Average Fair Poor" at bounding box center [161, 89] width 36 height 147
click at [167, 31] on p "Excellent" at bounding box center [165, 25] width 26 height 10
click at [149, 31] on input "Excellent" at bounding box center [146, 25] width 6 height 10
radio input "true"
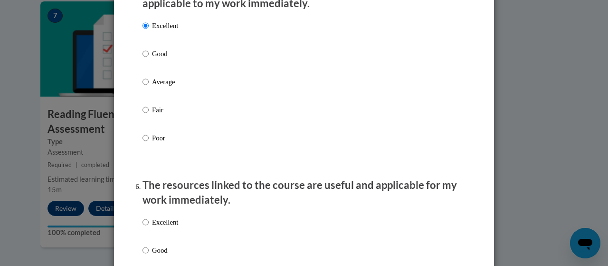
click at [152, 227] on p "Excellent" at bounding box center [165, 222] width 26 height 10
click at [149, 227] on input "Excellent" at bounding box center [146, 222] width 6 height 10
radio input "true"
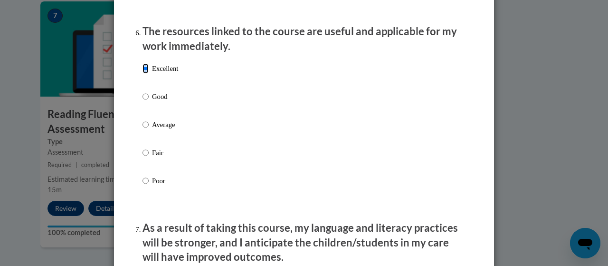
scroll to position [1138, 0]
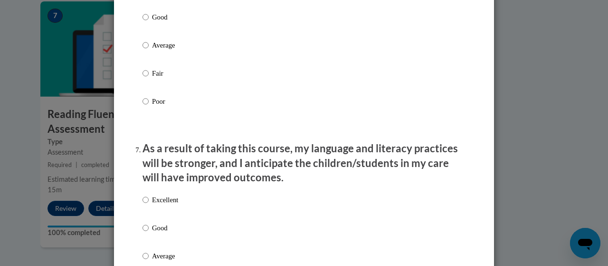
click at [158, 205] on p "Excellent" at bounding box center [165, 199] width 26 height 10
click at [149, 205] on input "Excellent" at bounding box center [146, 199] width 6 height 10
radio input "true"
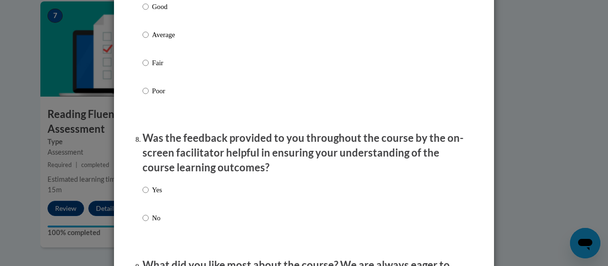
scroll to position [1367, 0]
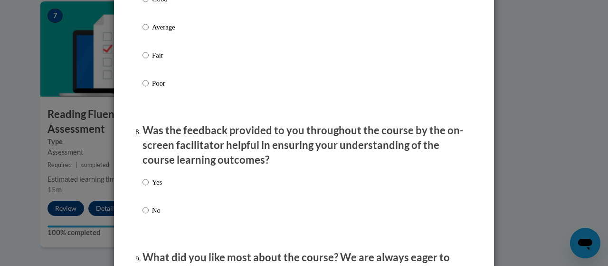
click at [161, 181] on div "Yes No" at bounding box center [304, 207] width 323 height 71
click at [163, 190] on div "Yes No" at bounding box center [304, 207] width 323 height 71
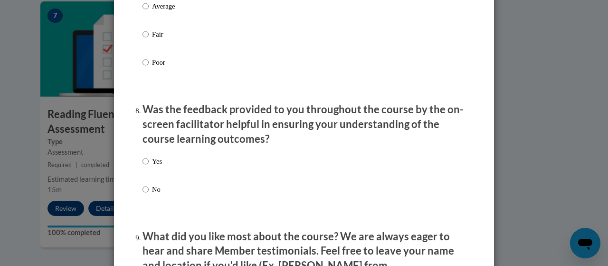
click at [152, 166] on p "Yes" at bounding box center [157, 161] width 10 height 10
click at [149, 166] on input "Yes" at bounding box center [146, 161] width 6 height 10
radio input "true"
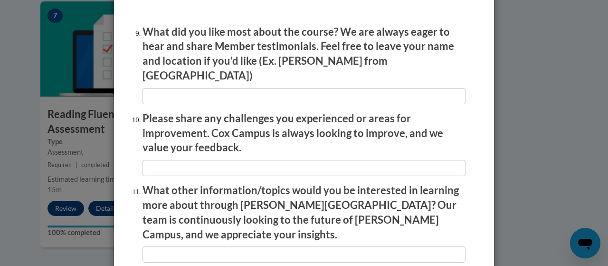
scroll to position [1607, 0]
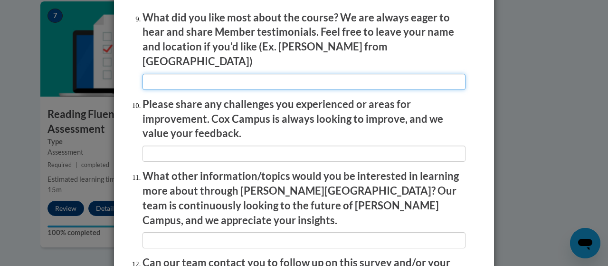
click at [150, 74] on input "textbox" at bounding box center [304, 82] width 323 height 16
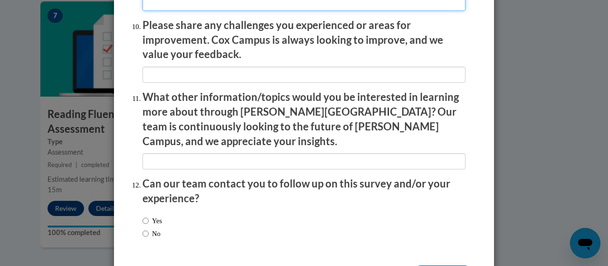
scroll to position [1710, 0]
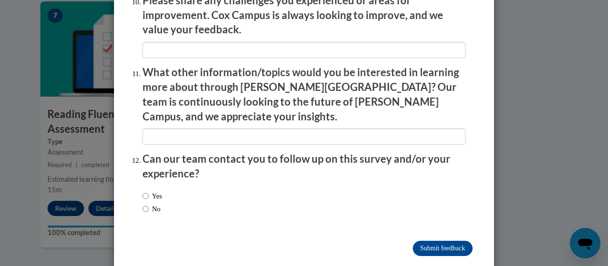
click at [150, 203] on label "No" at bounding box center [152, 208] width 18 height 10
click at [149, 203] on input "No" at bounding box center [146, 208] width 6 height 10
radio input "true"
click at [420, 240] on input "Submit feedback" at bounding box center [443, 247] width 60 height 15
